Goal: Check status: Check status

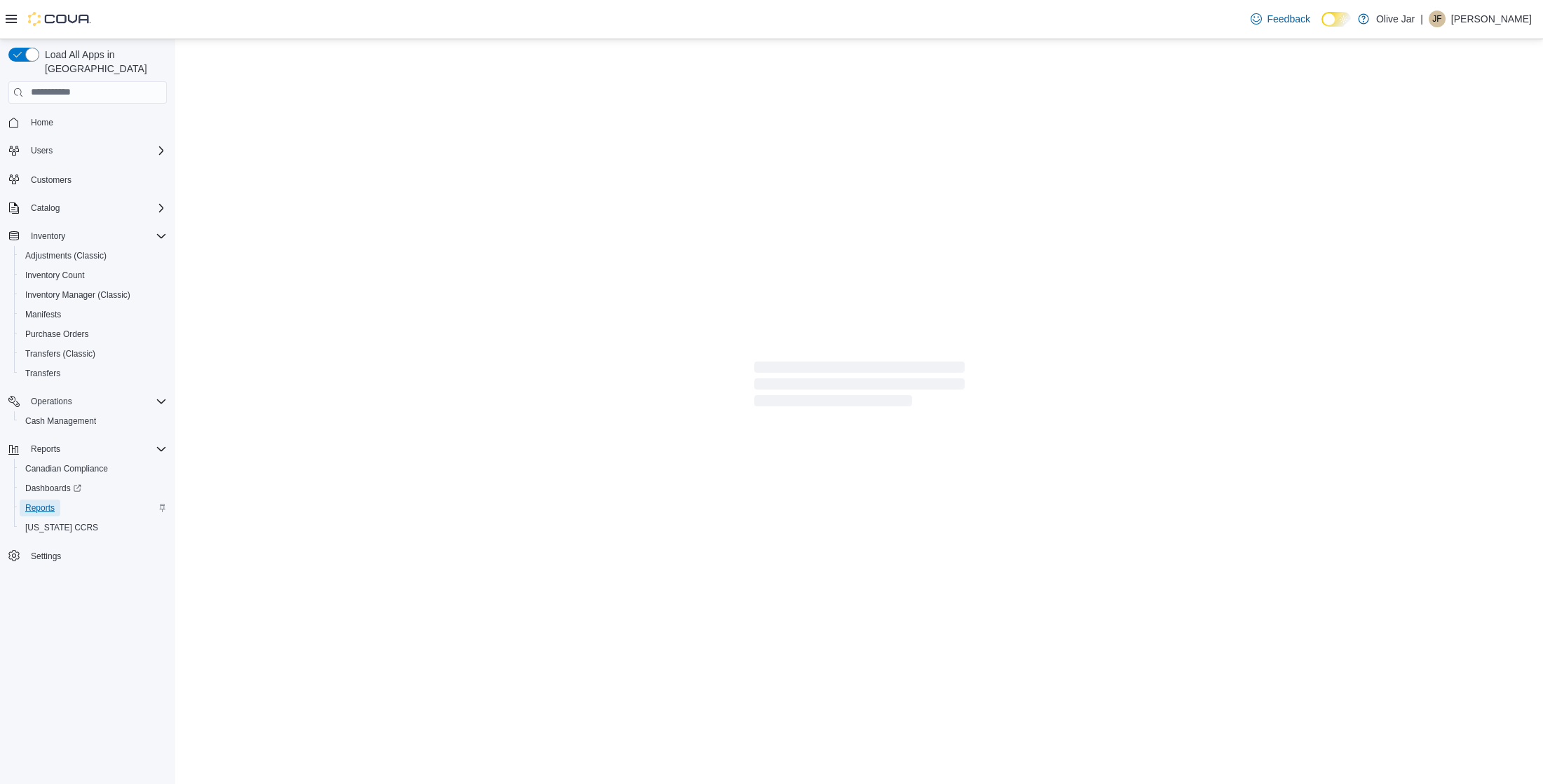
click at [47, 503] on span "Reports" at bounding box center [40, 508] width 30 height 11
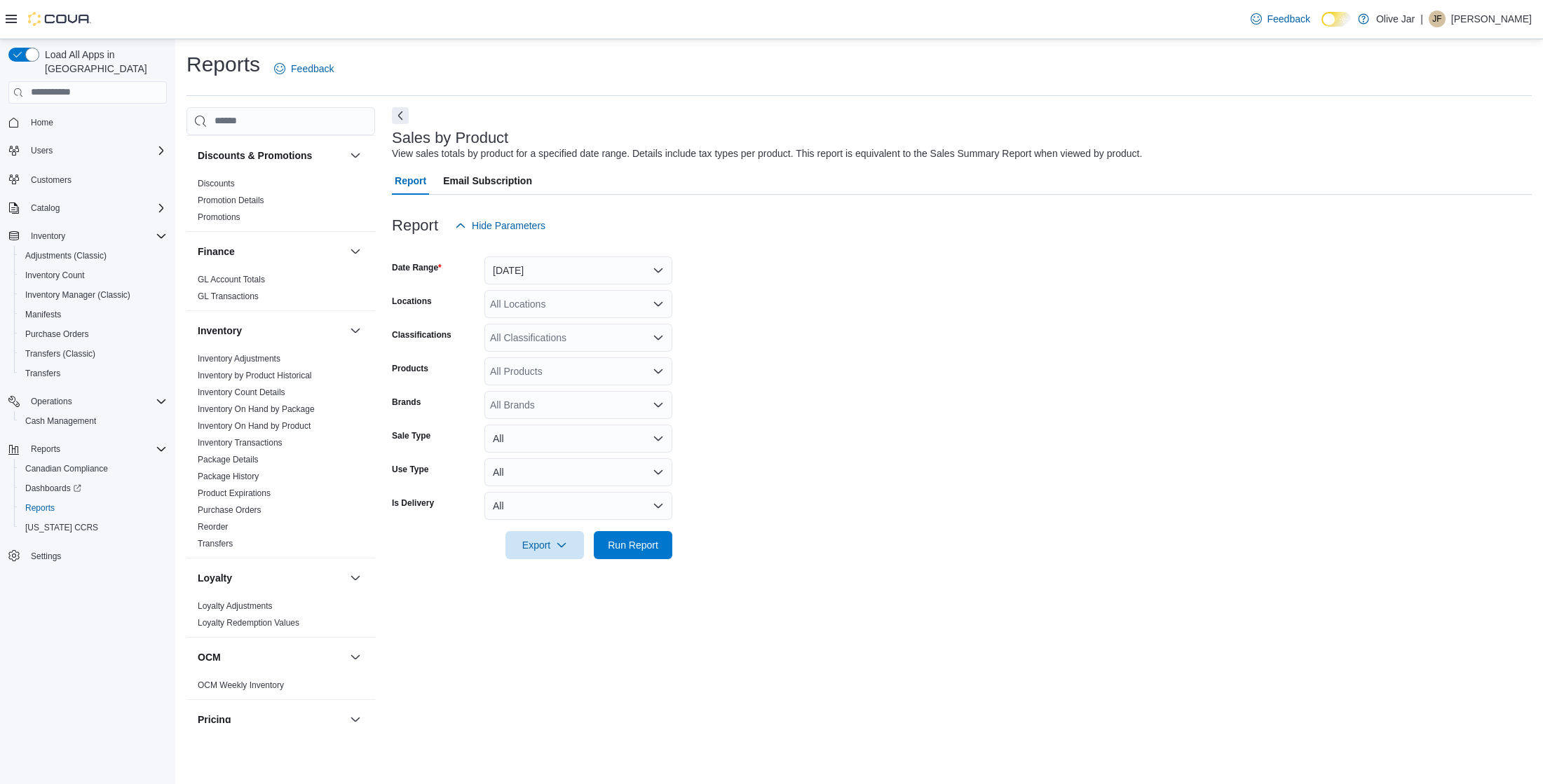
scroll to position [763, 0]
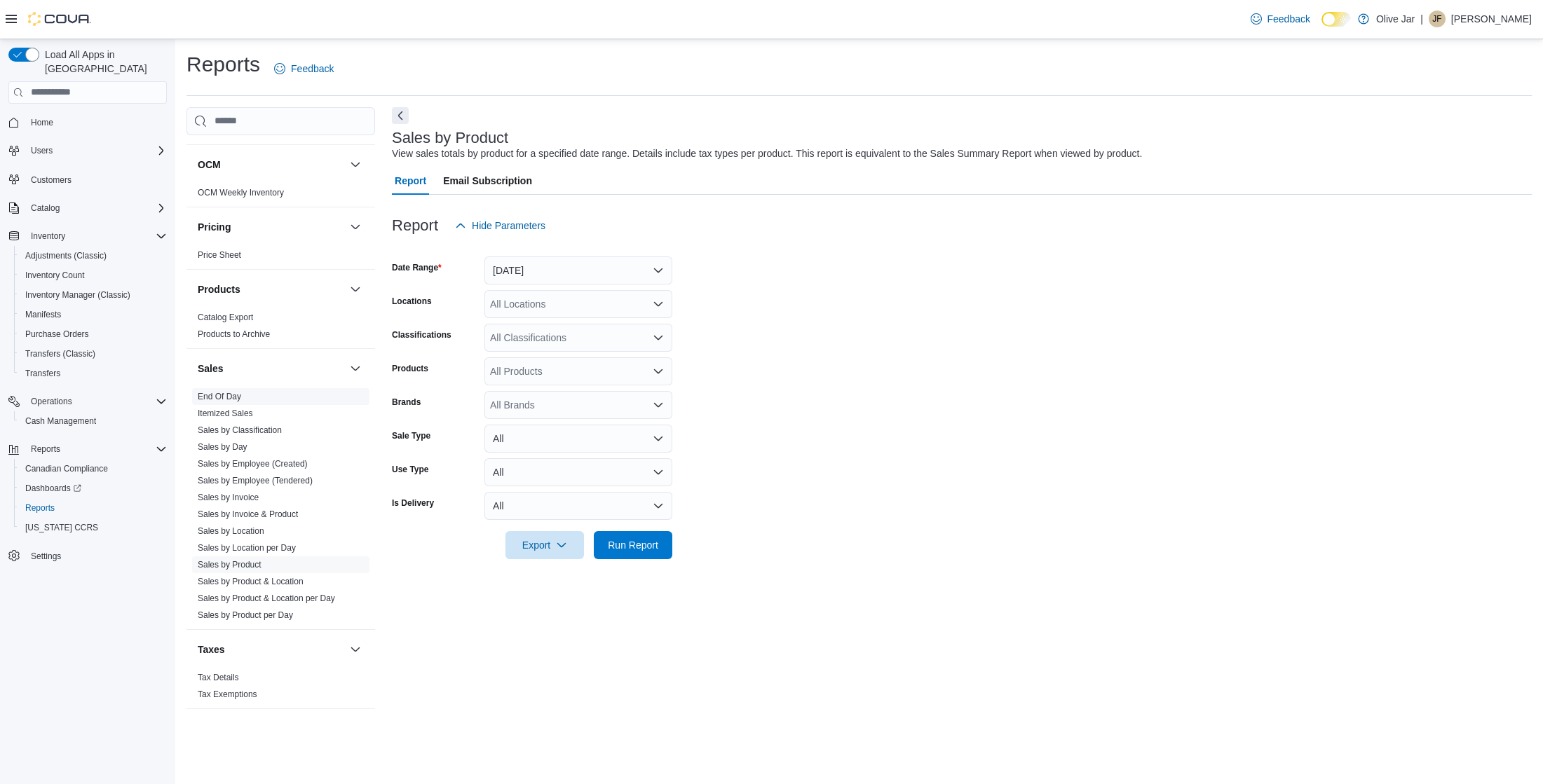
click at [221, 400] on link "End Of Day" at bounding box center [219, 397] width 43 height 10
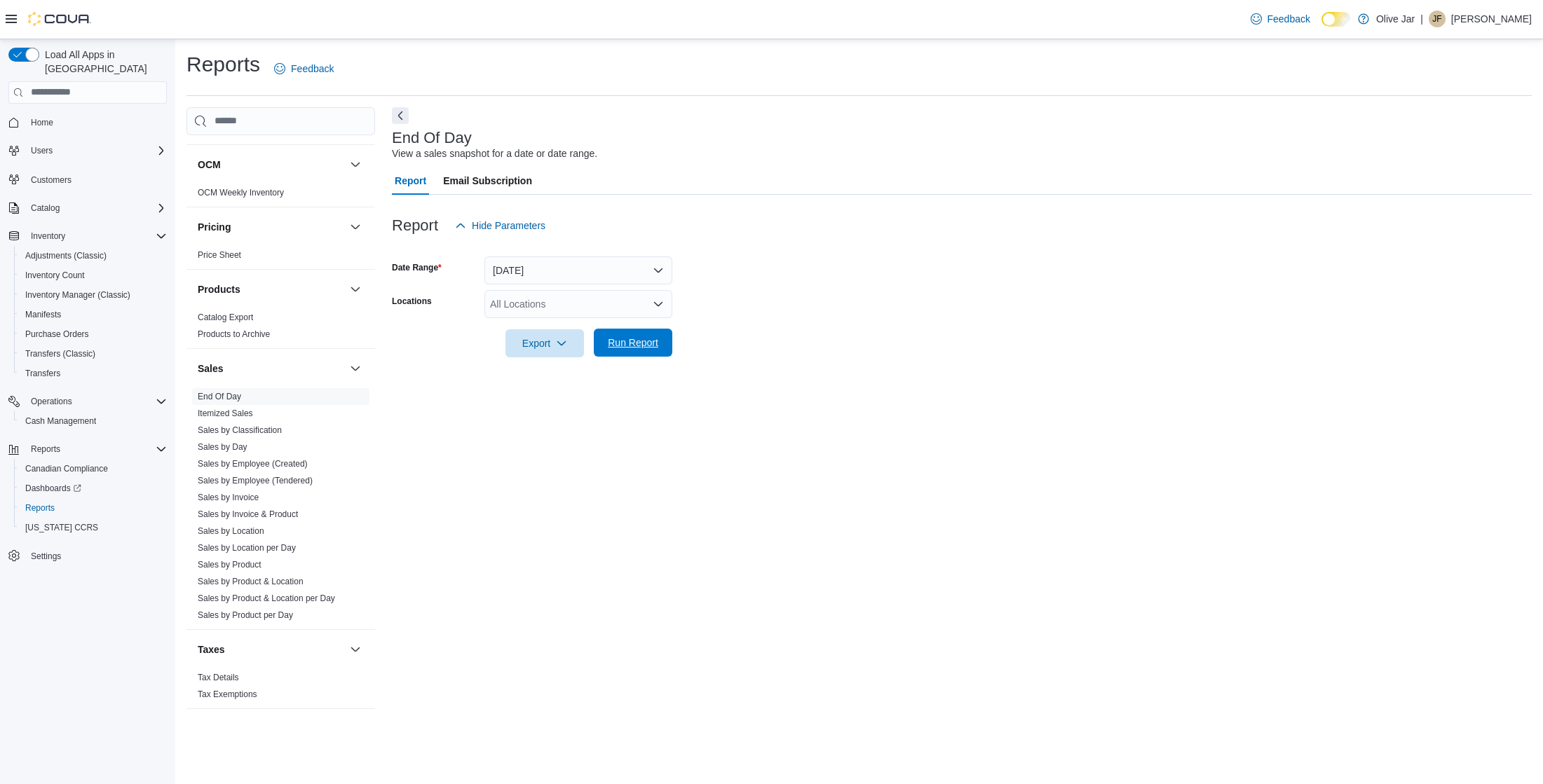
click at [641, 349] on span "Run Report" at bounding box center [633, 342] width 51 height 14
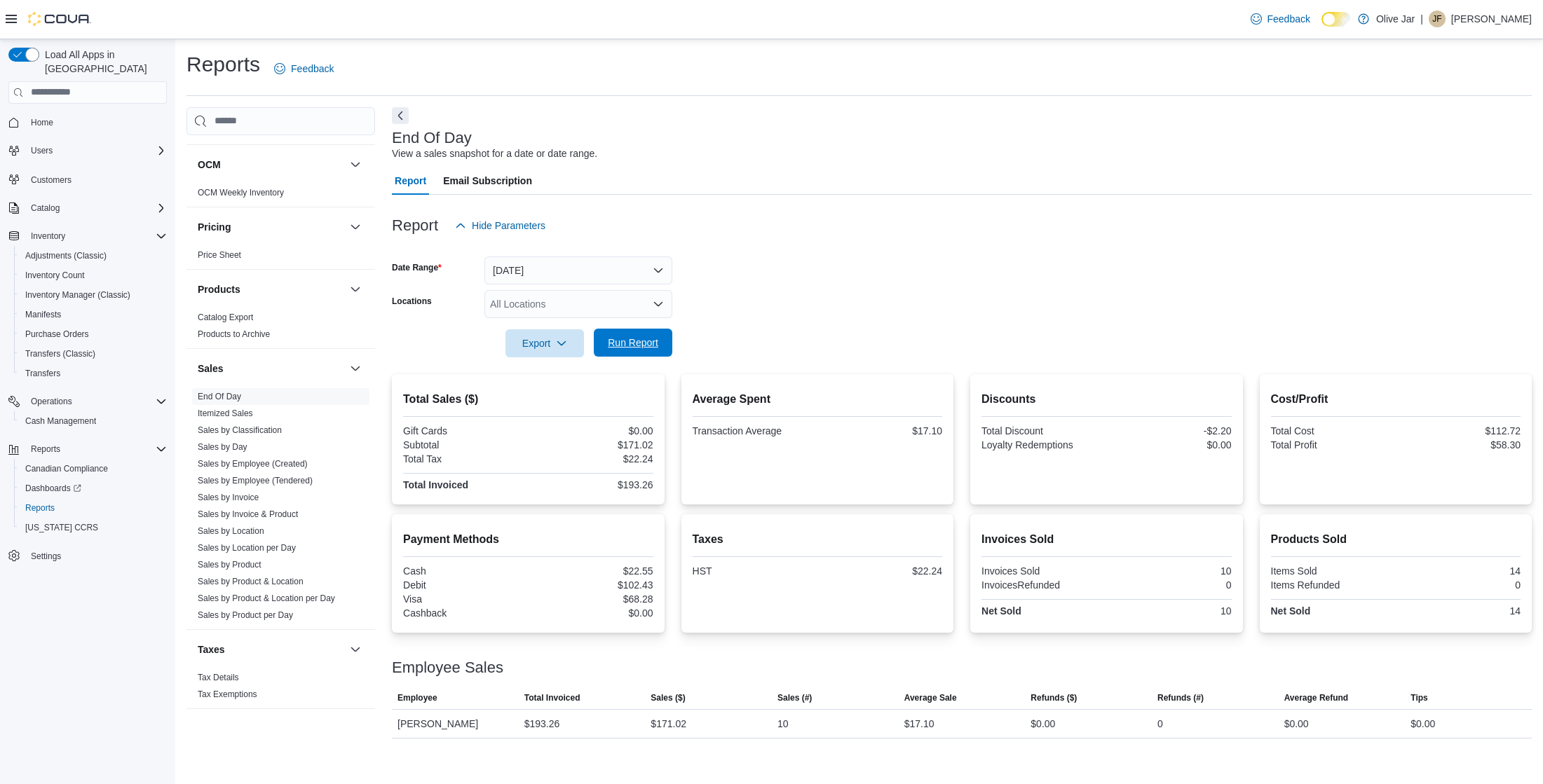
drag, startPoint x: 640, startPoint y: 356, endPoint x: 653, endPoint y: 347, distance: 15.8
click at [639, 356] on span "Run Report" at bounding box center [632, 343] width 62 height 28
